Goal: Information Seeking & Learning: Learn about a topic

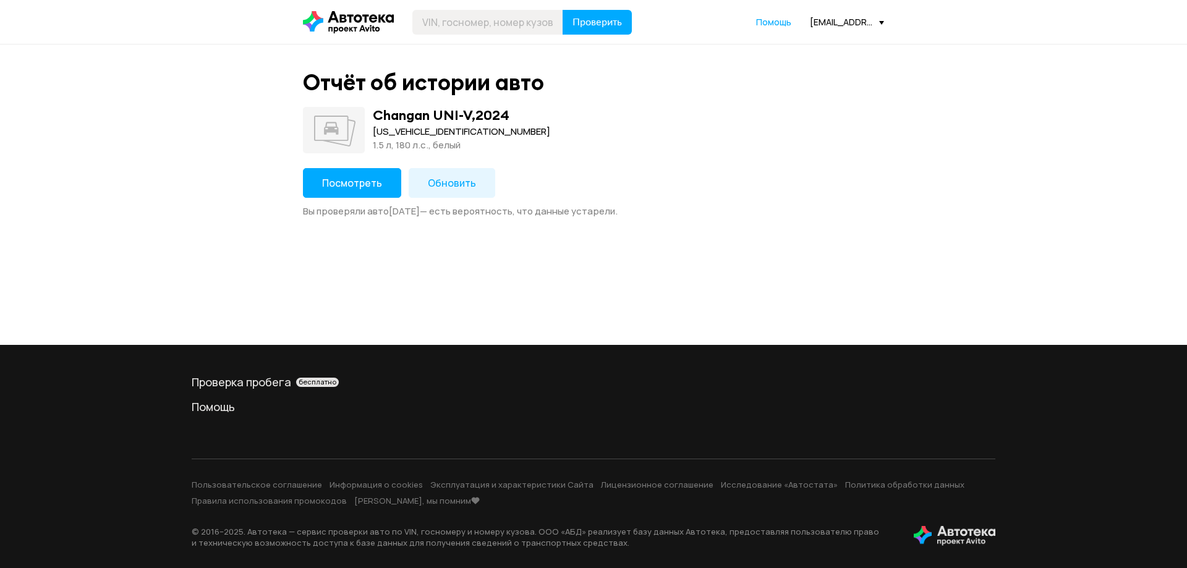
click at [312, 185] on button "Посмотреть" at bounding box center [352, 183] width 98 height 30
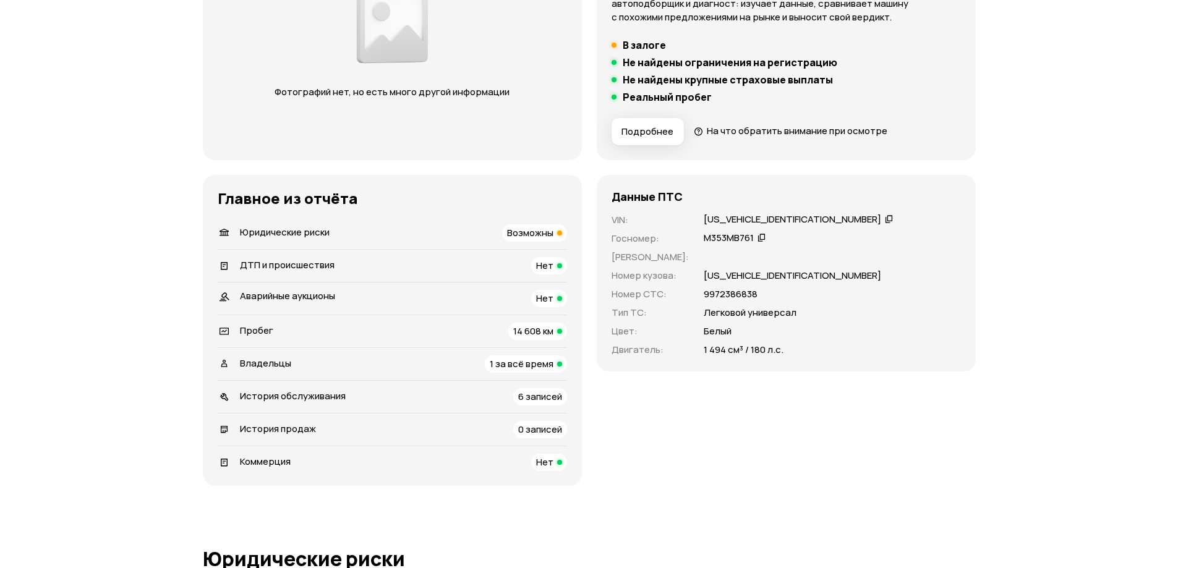
click at [297, 226] on span "Юридические риски" at bounding box center [285, 232] width 90 height 13
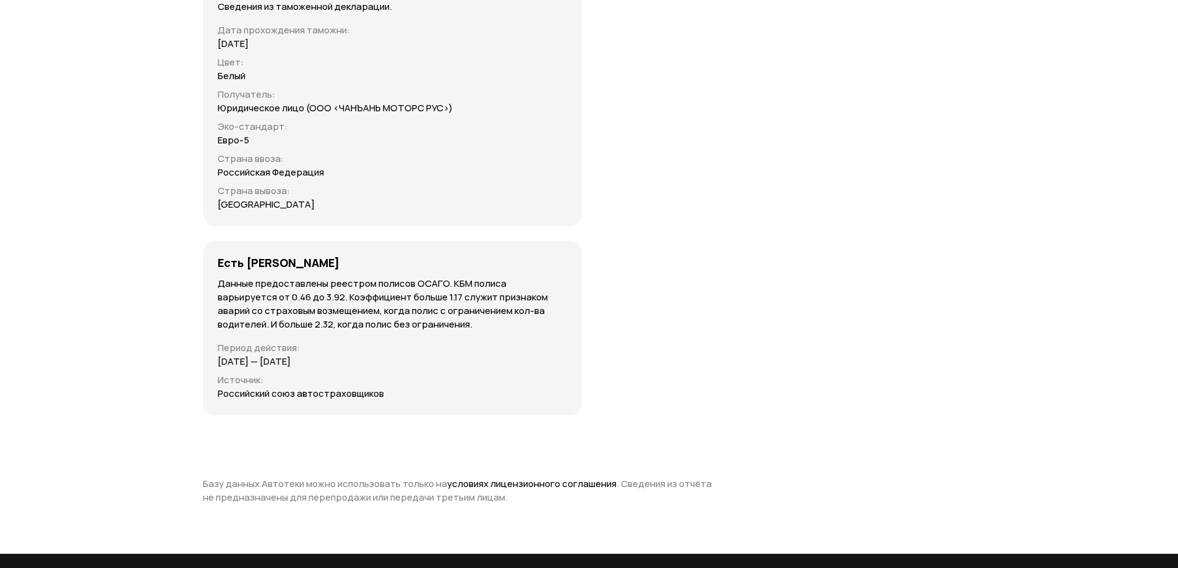
scroll to position [3840, 0]
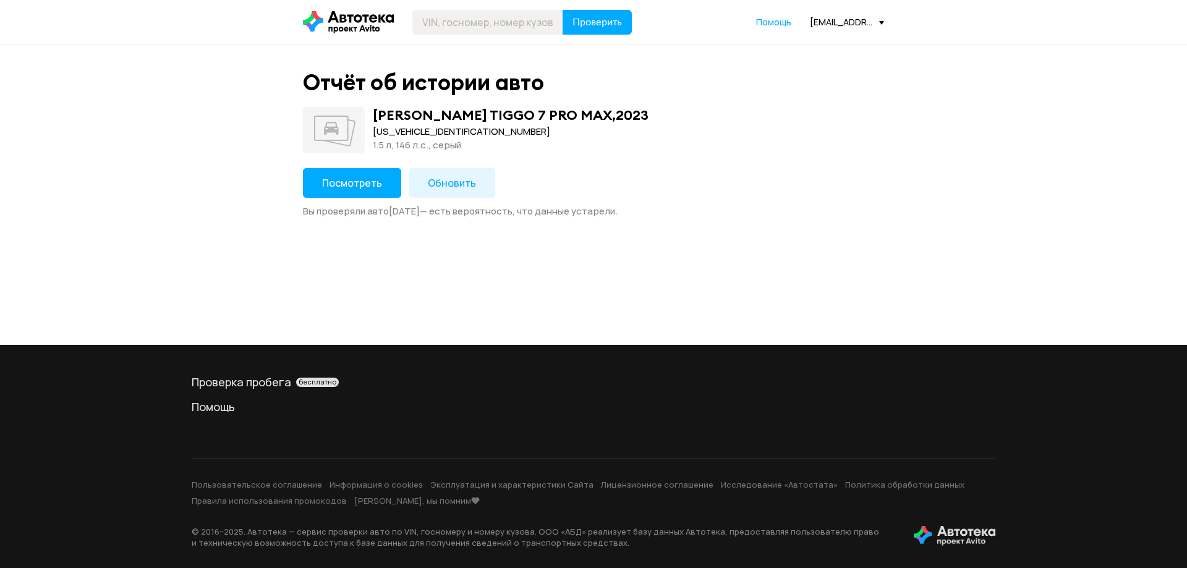
click at [352, 191] on button "Посмотреть" at bounding box center [352, 183] width 98 height 30
